Goal: Transaction & Acquisition: Purchase product/service

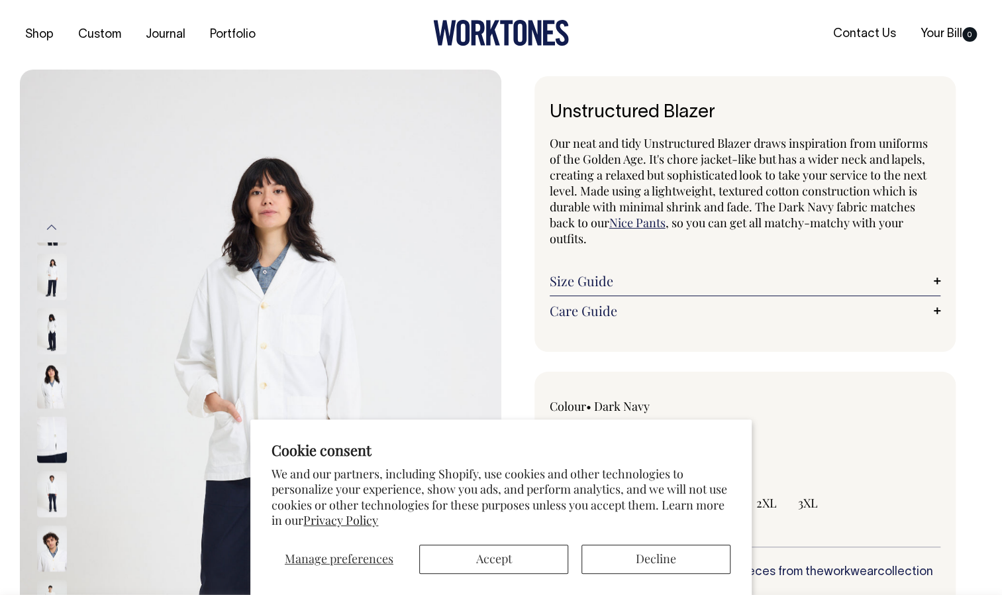
radio input "true"
select select "Off-White"
click at [521, 559] on button "Accept" at bounding box center [493, 558] width 149 height 29
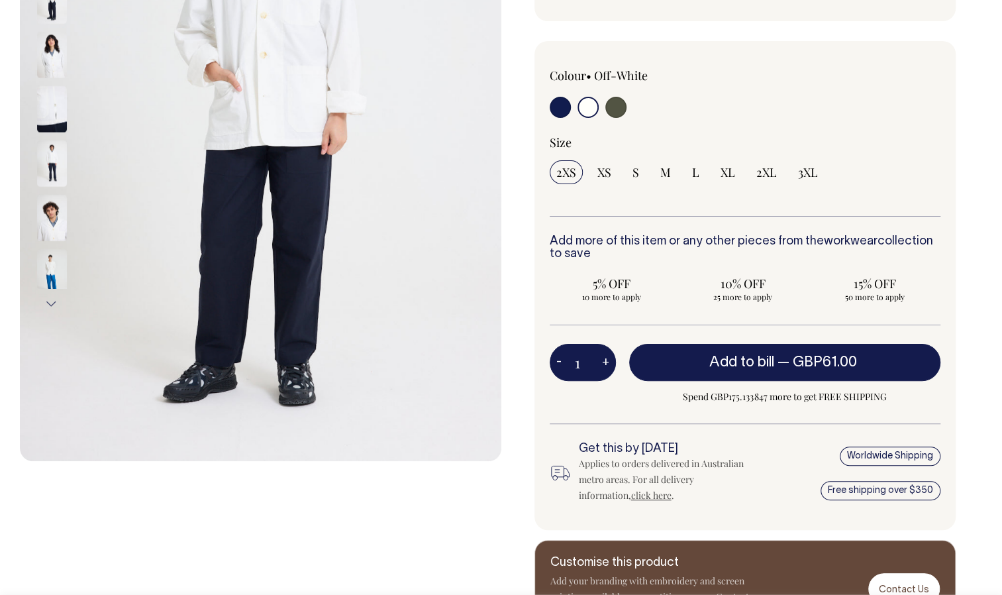
scroll to position [331, 0]
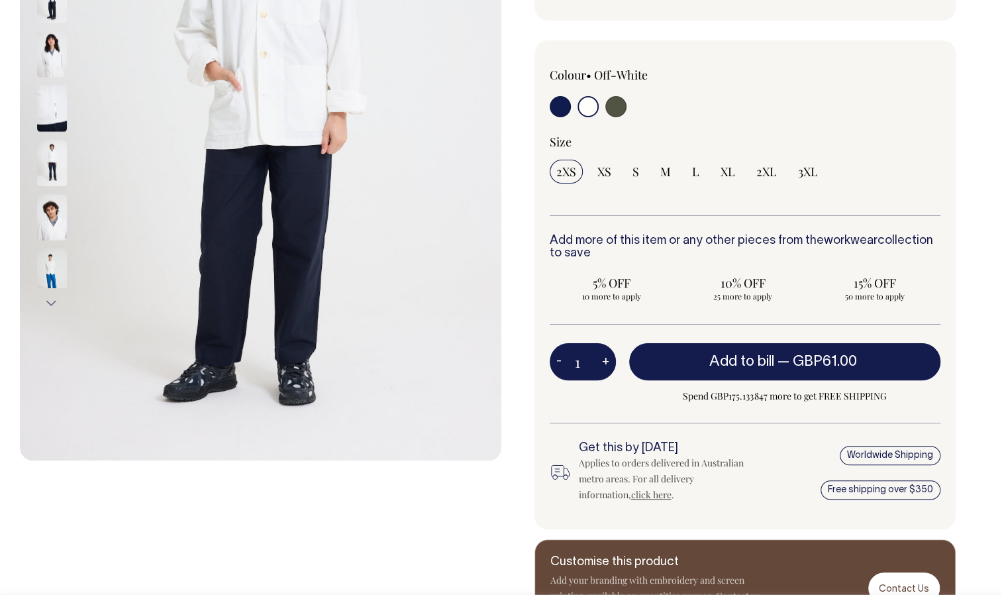
click at [559, 103] on input "radio" at bounding box center [560, 106] width 21 height 21
radio input "true"
select select "Dark Navy"
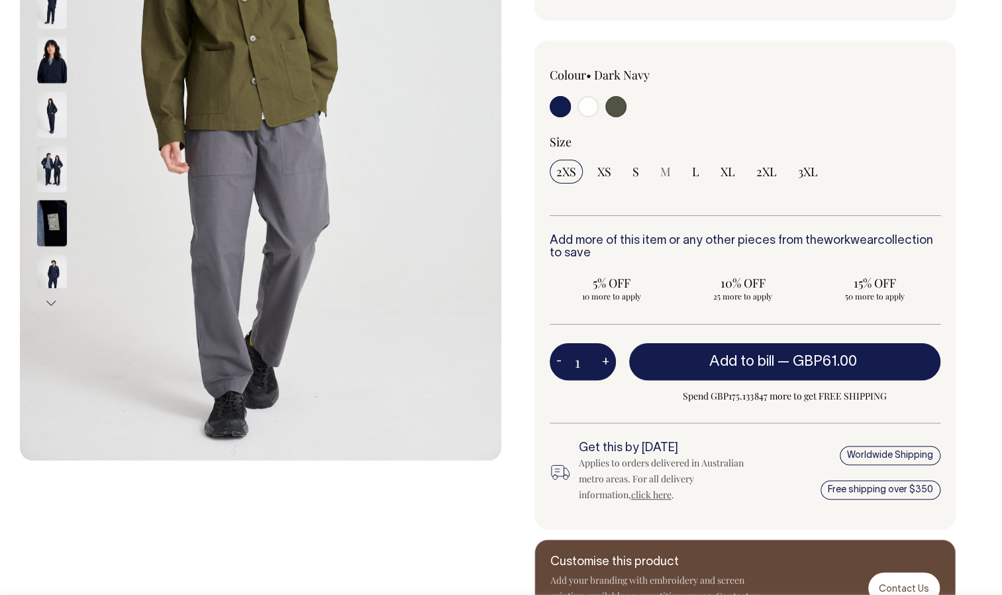
click at [564, 106] on input "radio" at bounding box center [560, 106] width 21 height 21
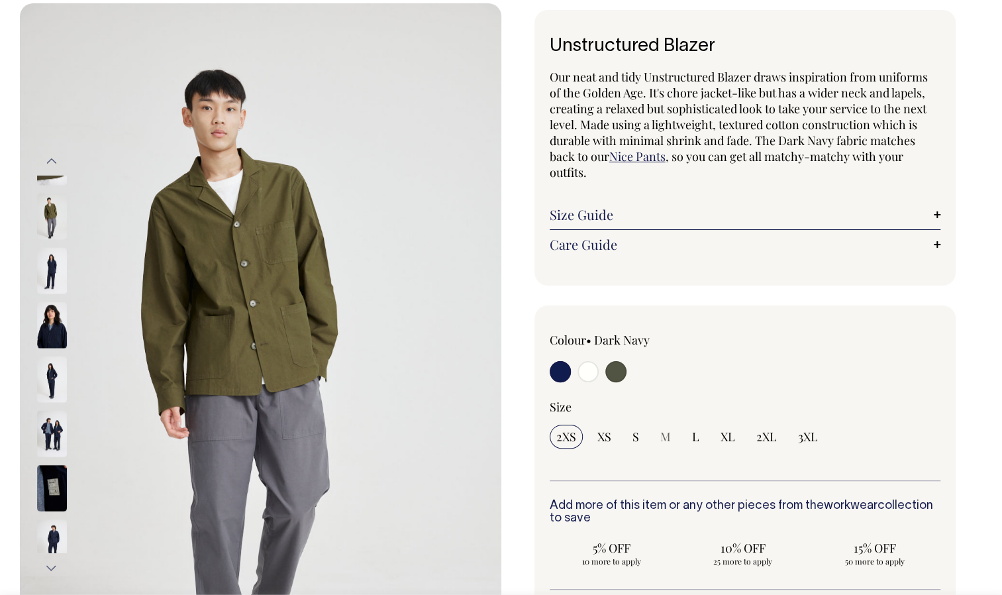
scroll to position [66, 0]
click at [562, 371] on input "radio" at bounding box center [560, 371] width 21 height 21
